Goal: Information Seeking & Learning: Check status

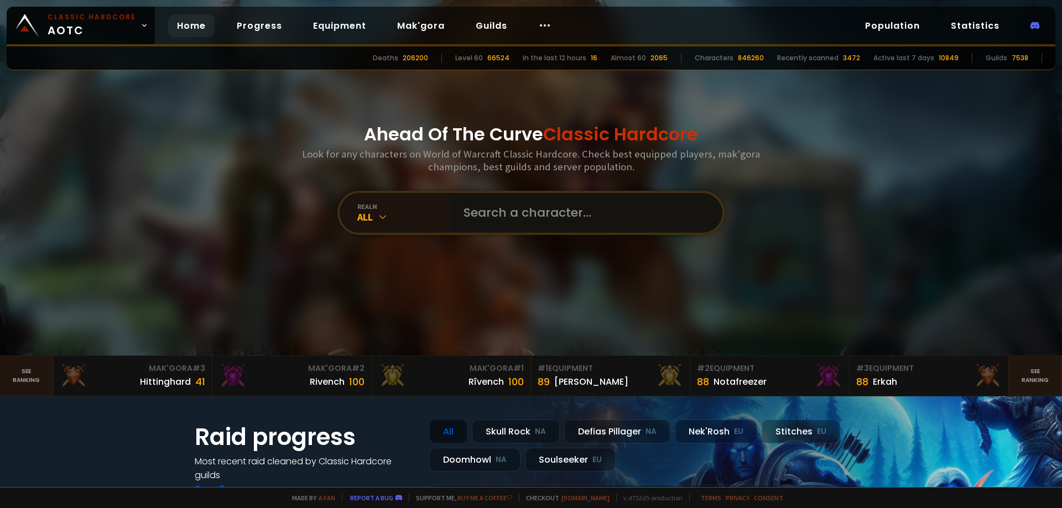
click at [485, 219] on input "text" at bounding box center [583, 213] width 252 height 40
type input "shiana"
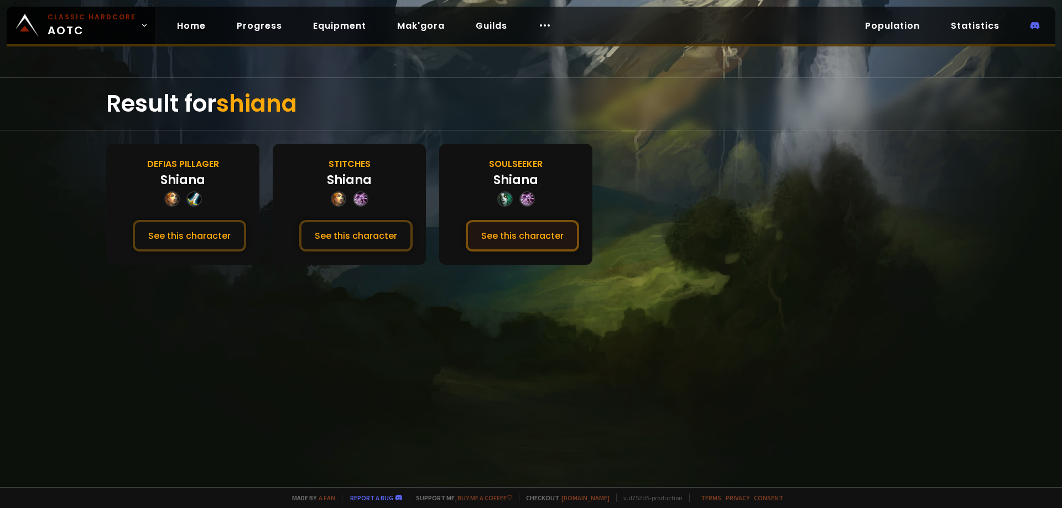
click at [526, 234] on button "See this character" at bounding box center [522, 236] width 113 height 32
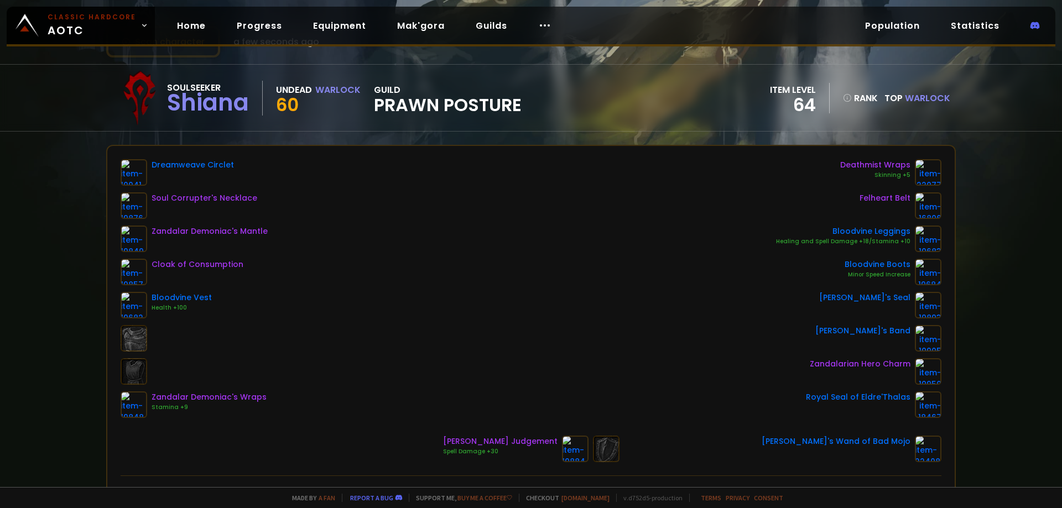
scroll to position [55, 0]
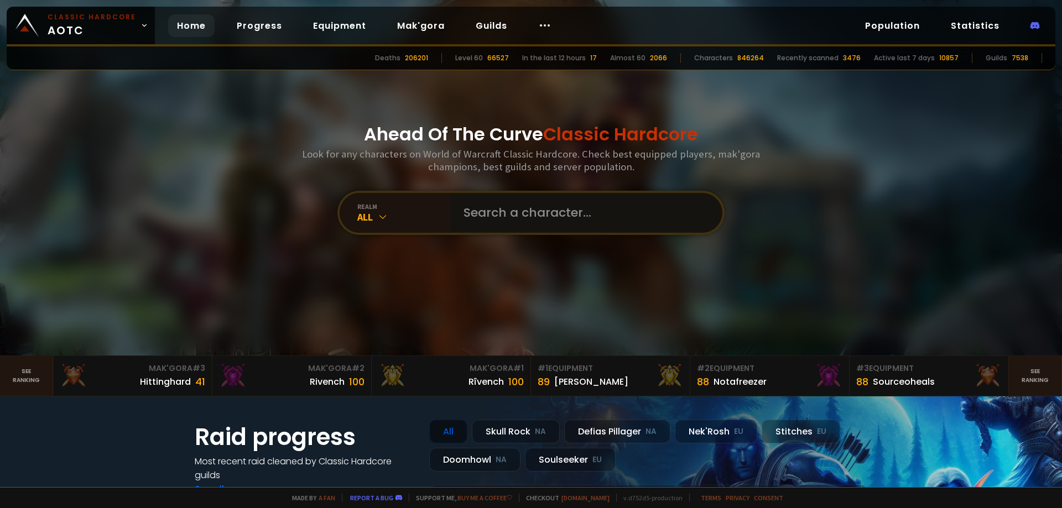
click at [531, 212] on input "text" at bounding box center [583, 213] width 252 height 40
paste input "Myløz"
type input "Myløz"
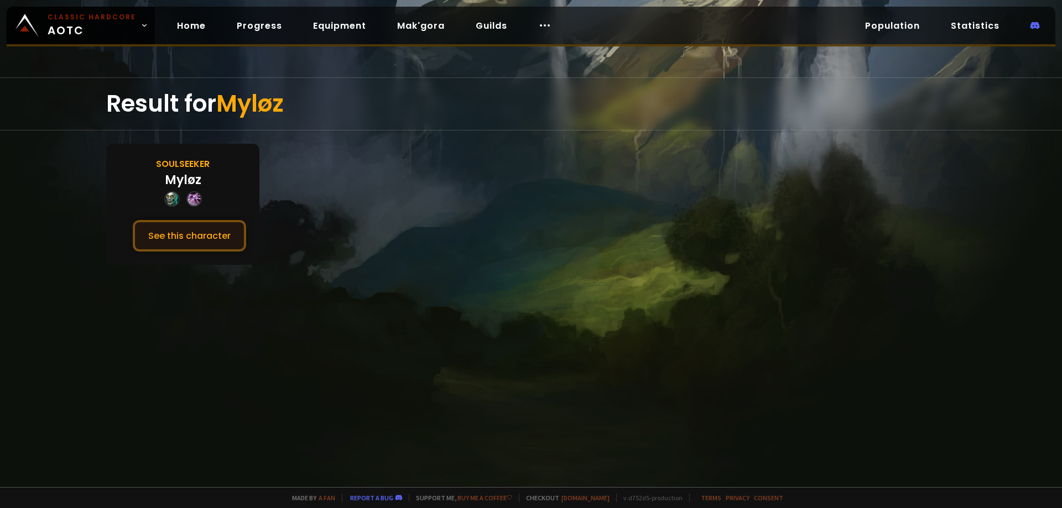
click at [203, 241] on button "See this character" at bounding box center [189, 236] width 113 height 32
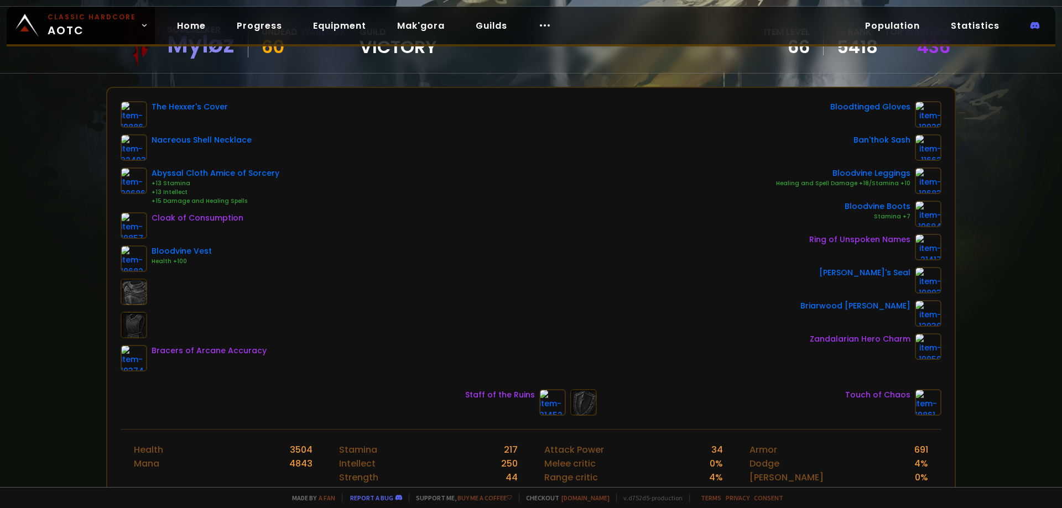
scroll to position [111, 0]
